Goal: Information Seeking & Learning: Learn about a topic

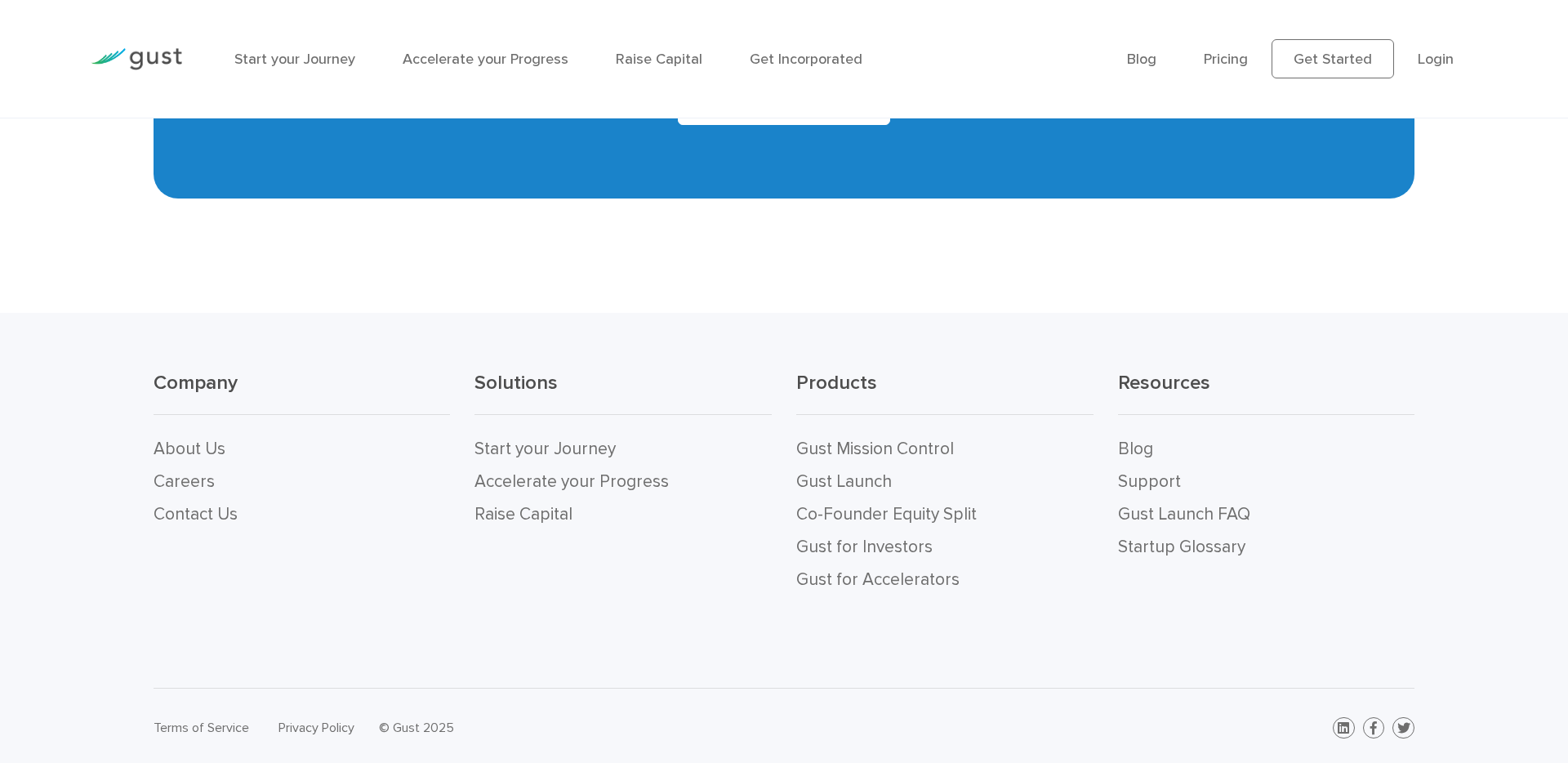
scroll to position [7299, 0]
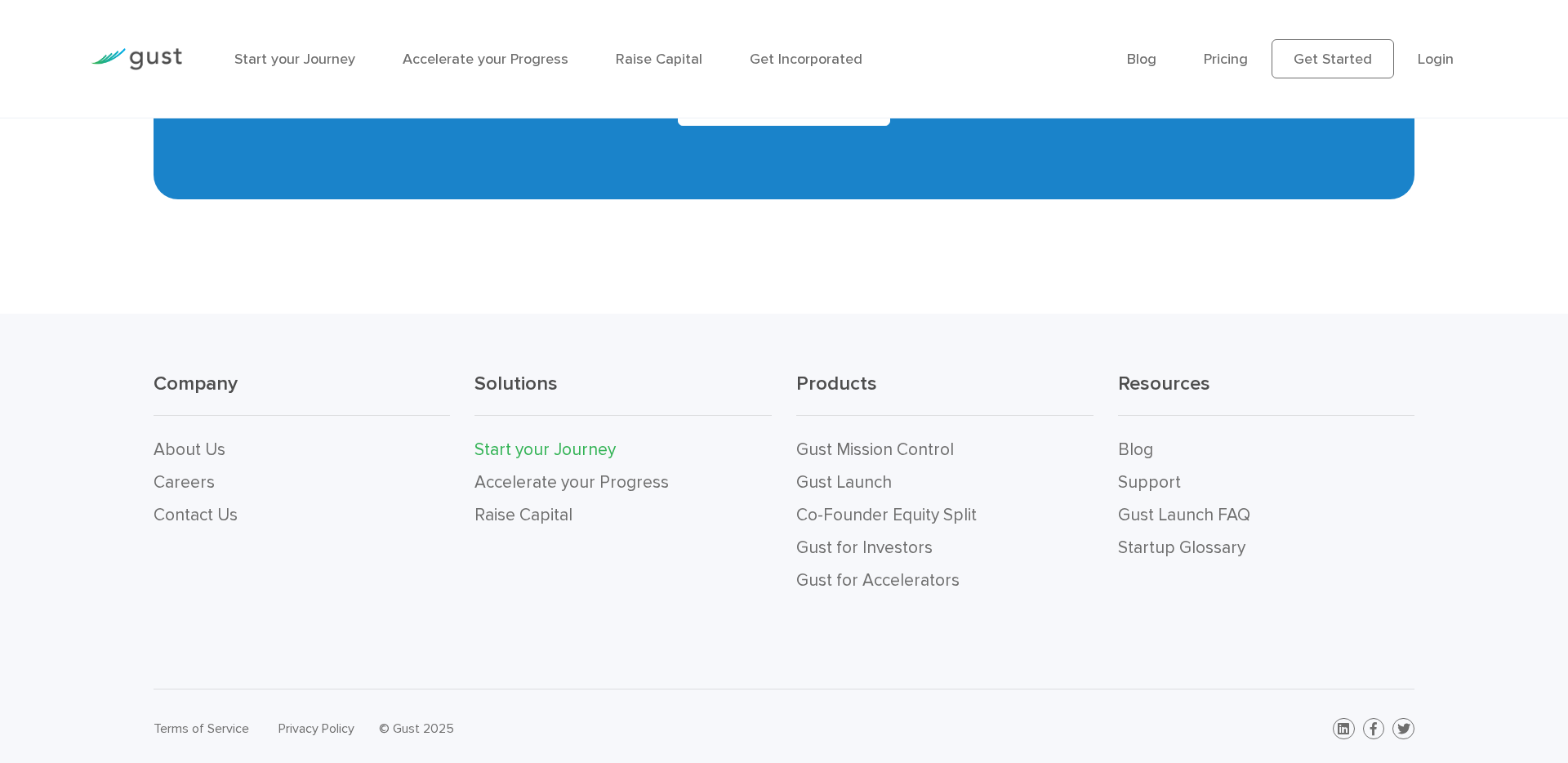
click at [549, 447] on link "Start your Journey" at bounding box center [546, 449] width 141 height 20
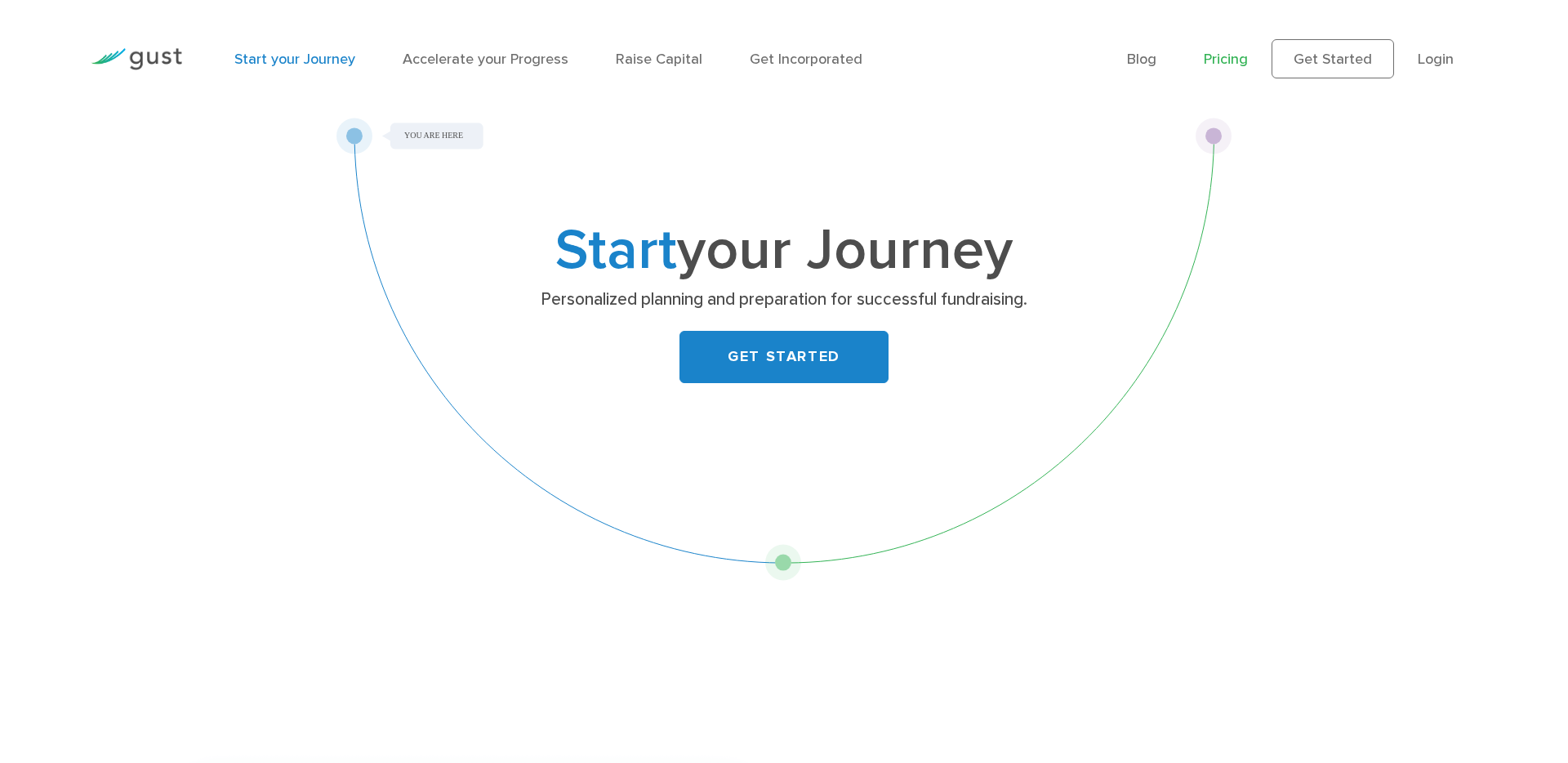
click at [1211, 56] on link "Pricing" at bounding box center [1226, 59] width 45 height 17
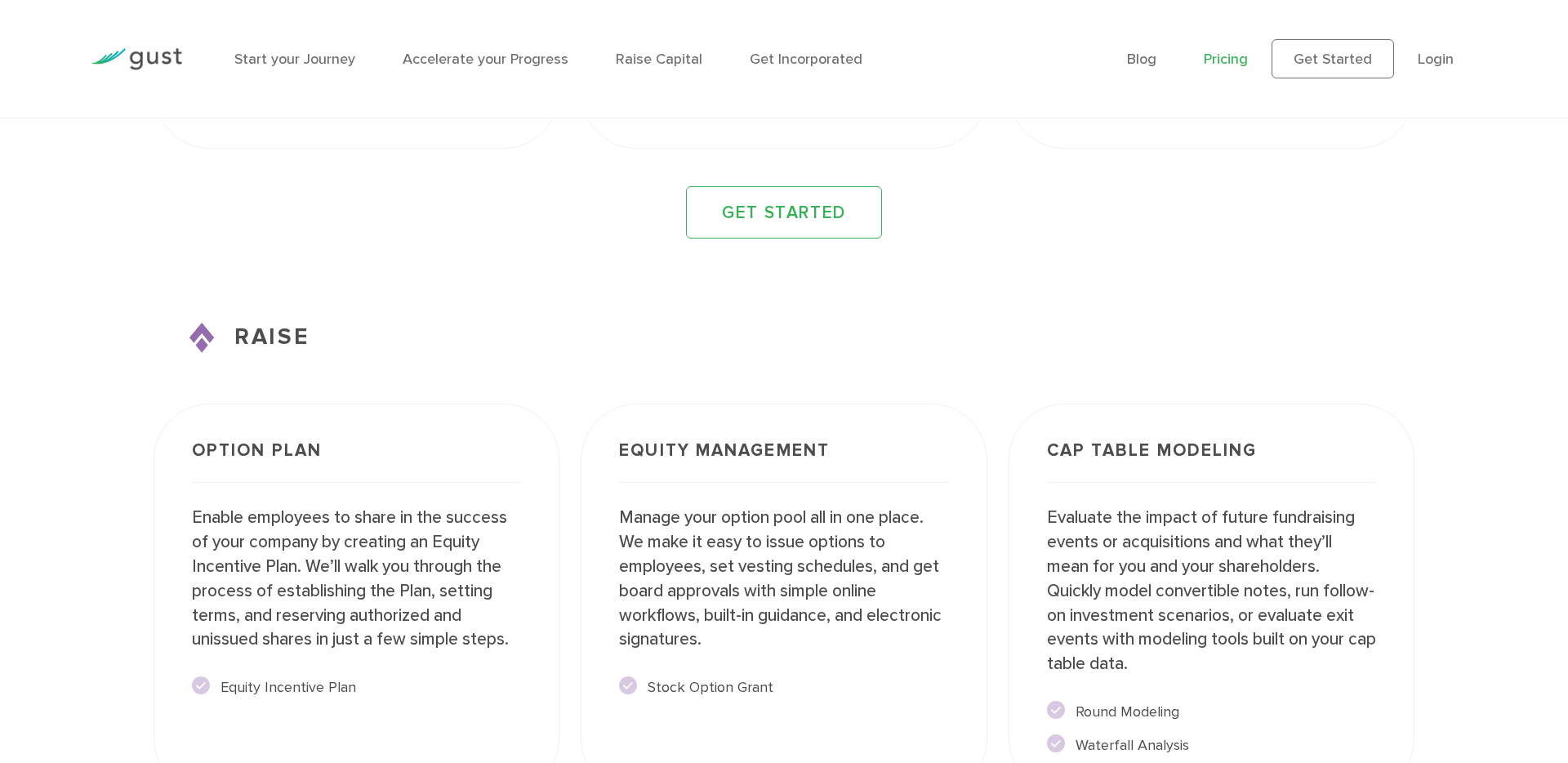
scroll to position [2524, 0]
